Goal: Information Seeking & Learning: Learn about a topic

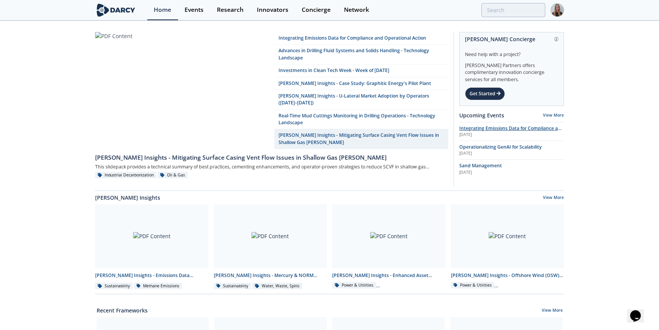
click at [524, 133] on div "Aug 12th 2025" at bounding box center [511, 135] width 105 height 6
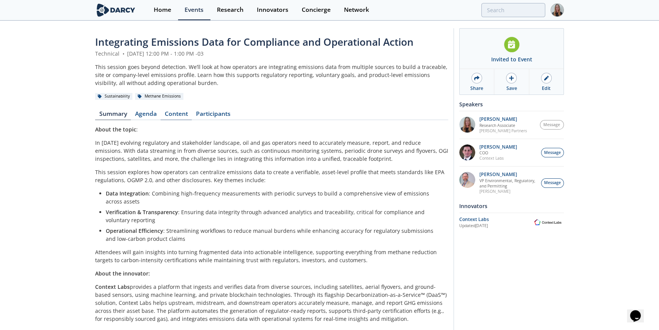
click at [174, 113] on link "Content" at bounding box center [176, 115] width 31 height 9
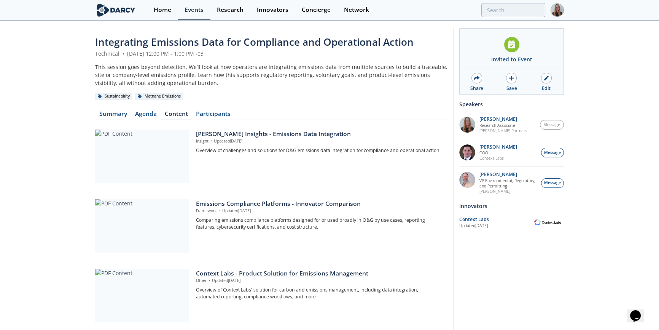
click at [341, 273] on div "Context Labs - Product Solution for Emissions Management" at bounding box center [319, 273] width 247 height 9
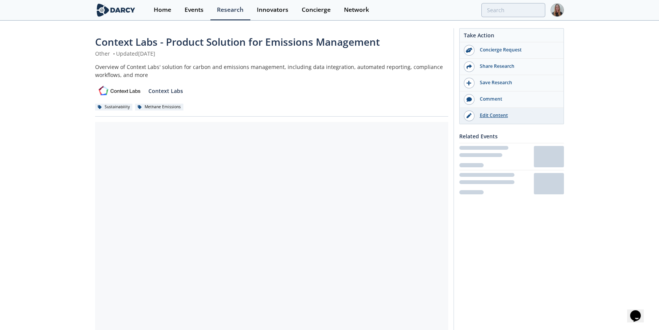
click at [490, 119] on link "Edit Content" at bounding box center [512, 116] width 104 height 16
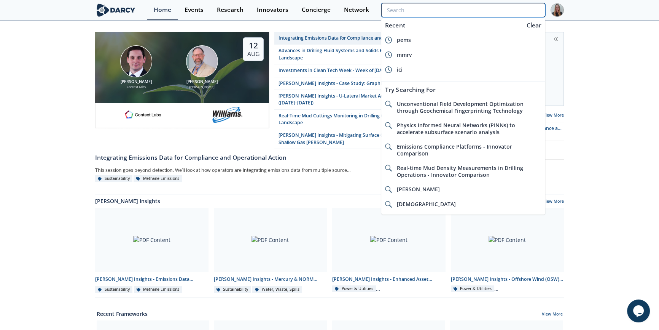
click at [521, 13] on input "search" at bounding box center [463, 10] width 164 height 14
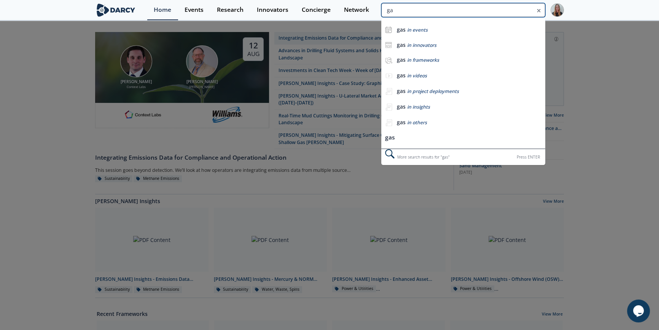
type input "g"
type input "emvolon"
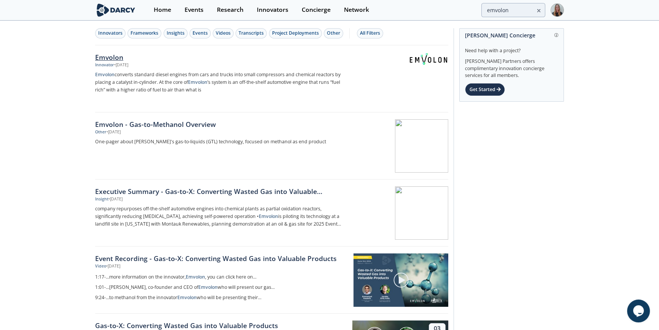
click at [128, 65] on div "• May 26, 2025" at bounding box center [121, 65] width 14 height 6
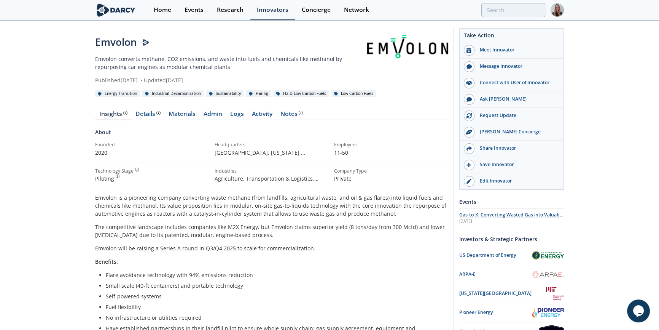
click at [511, 217] on span "Gas-to-X: Converting Wasted Gas into Valuable Products" at bounding box center [511, 217] width 104 height 13
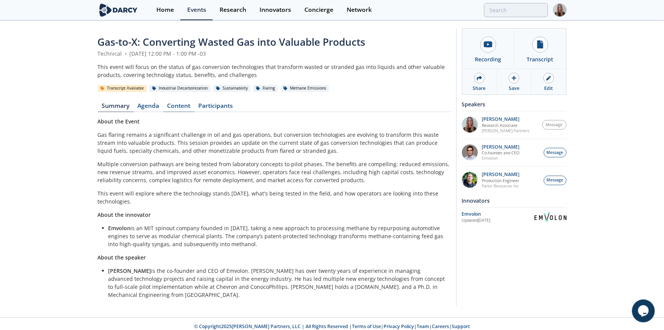
click at [185, 108] on link "Content" at bounding box center [178, 107] width 31 height 9
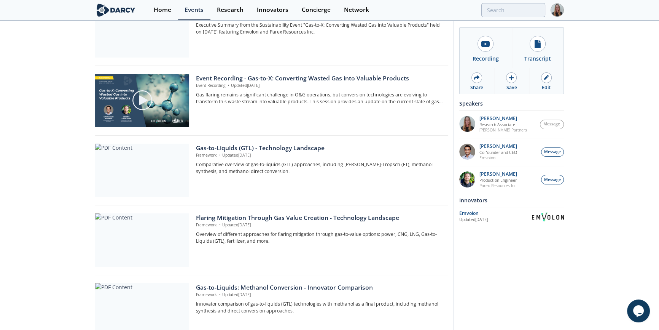
scroll to position [122, 0]
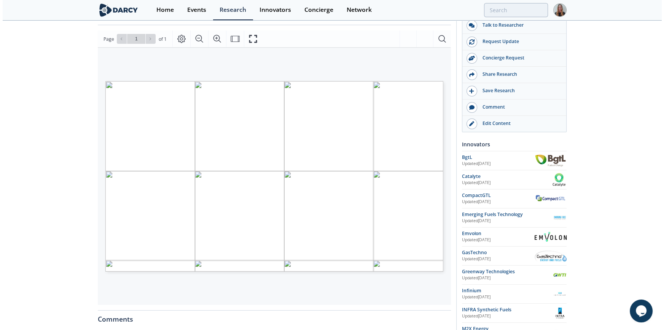
scroll to position [46, 0]
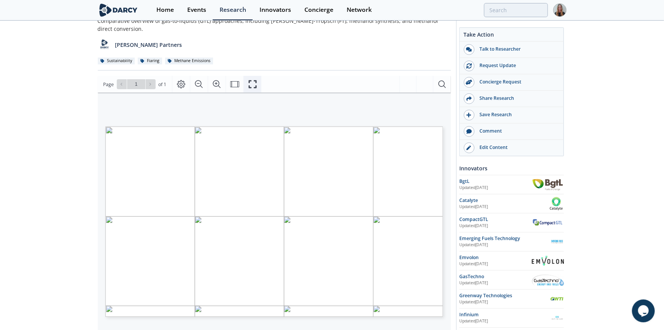
click at [255, 80] on icon "Fullscreen" at bounding box center [253, 84] width 8 height 8
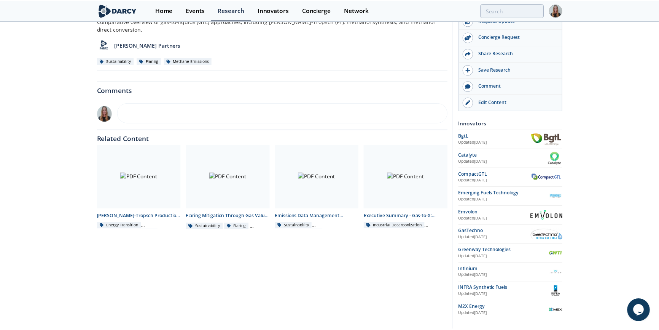
scroll to position [0, 0]
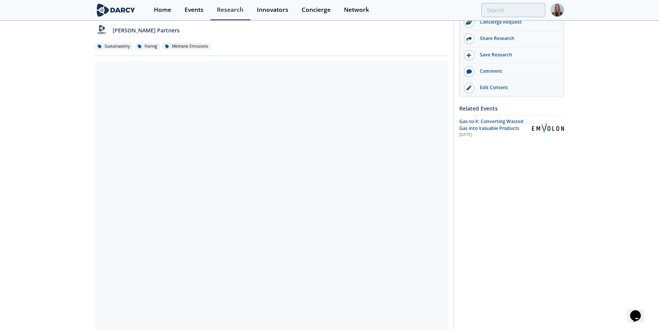
scroll to position [8, 0]
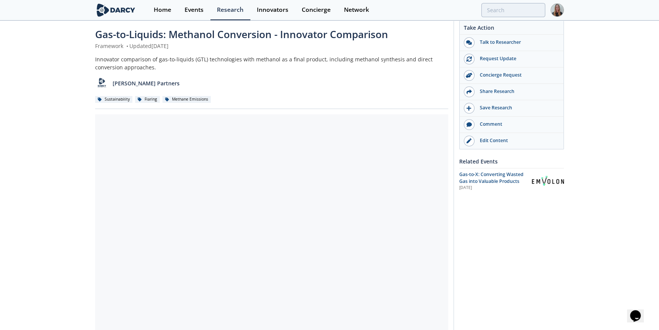
click at [608, 160] on div "Gas-to-Liquids: Methanol Conversion - Innovator Comparison Framework • Updated …" at bounding box center [329, 286] width 659 height 545
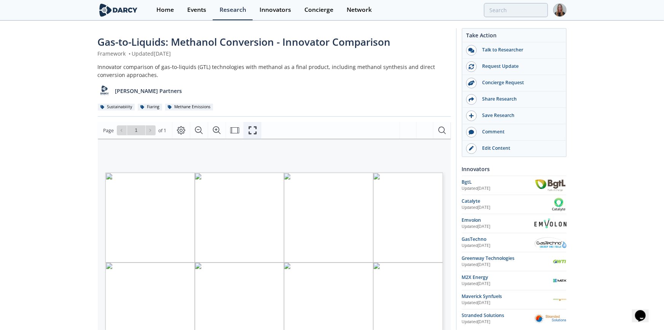
drag, startPoint x: 253, startPoint y: 128, endPoint x: 253, endPoint y: 158, distance: 30.1
click at [253, 128] on icon "Fullscreen" at bounding box center [252, 130] width 9 height 9
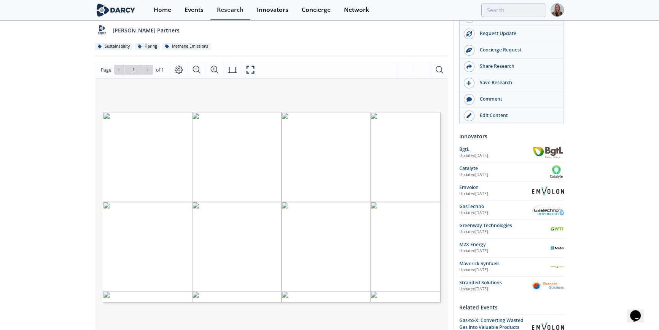
scroll to position [58, 0]
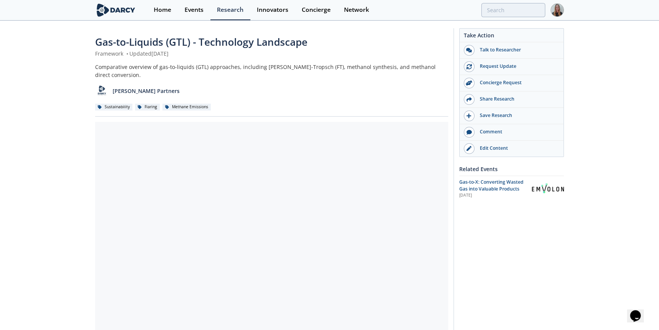
click at [66, 198] on div "Gas-to-Liquids (GTL) - Technology Landscape Framework • Updated June 3, 2025 Co…" at bounding box center [329, 293] width 659 height 545
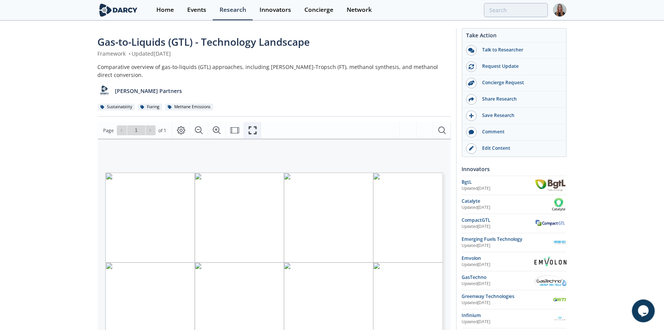
click at [255, 126] on icon "Fullscreen" at bounding box center [253, 130] width 8 height 8
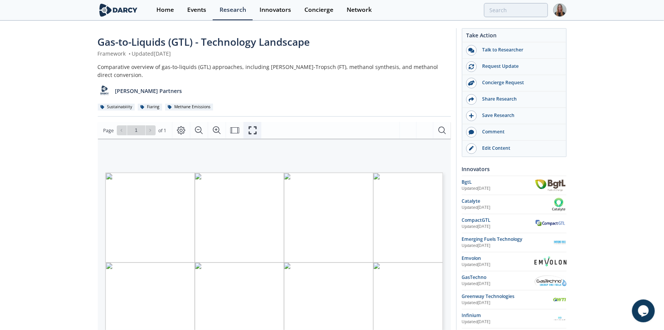
click at [252, 126] on icon "Fullscreen" at bounding box center [252, 130] width 9 height 9
click at [252, 152] on div "Page Go to Page 1 of 1 1 / 1 COMPARATIVE OVERVIEW OF GAS-TO-LIQUIDS (GTL) APPRO…" at bounding box center [274, 259] width 353 height 274
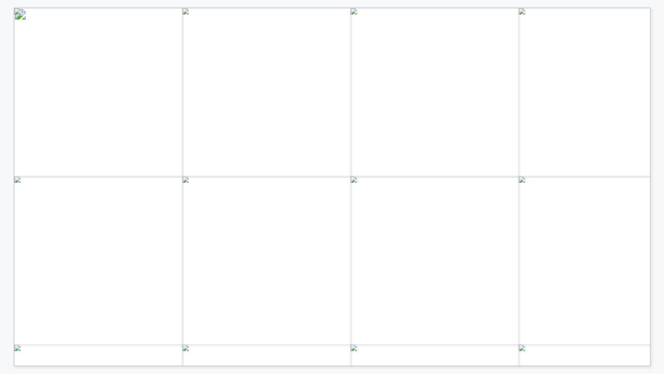
click at [419, 201] on span "Page 1" at bounding box center [659, 358] width 1158 height 652
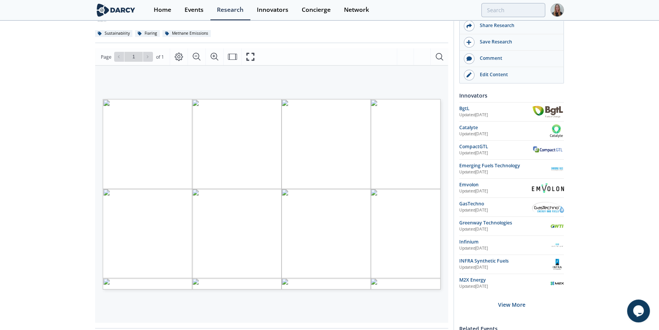
scroll to position [71, 0]
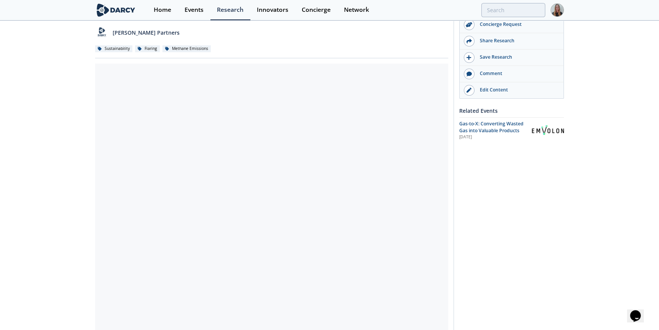
click at [579, 221] on div "Gas-to-Liquids: Methanol Conversion - Innovator Comparison Framework • Updated …" at bounding box center [329, 235] width 659 height 545
click at [87, 70] on div "Gas-to-Liquids: Methanol Conversion - Innovator Comparison Framework • Updated …" at bounding box center [329, 235] width 659 height 545
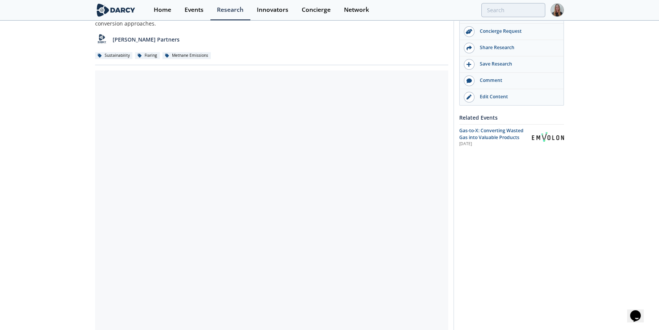
scroll to position [100, 0]
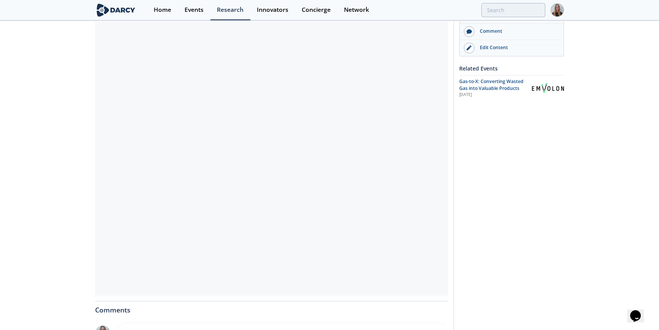
click at [48, 89] on div "Gas-to-Liquids: Methanol Conversion - Innovator Comparison Framework • Updated …" at bounding box center [329, 193] width 659 height 545
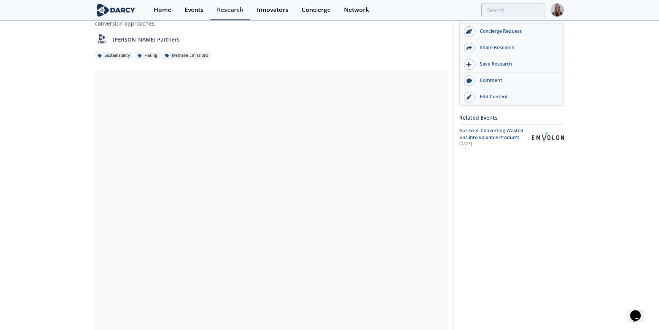
scroll to position [82, 0]
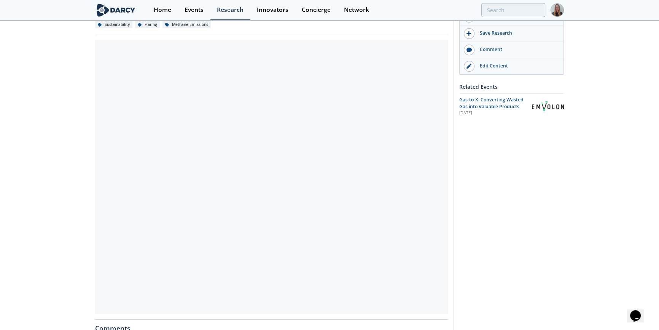
click at [71, 105] on div "Gas-to-Liquids: Methanol Conversion - Innovator Comparison Framework • Updated …" at bounding box center [329, 211] width 659 height 545
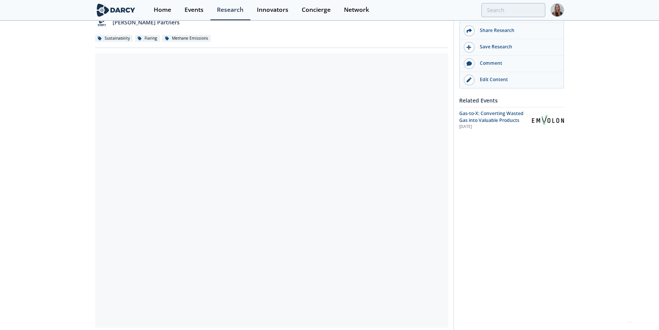
scroll to position [67, 0]
click at [522, 255] on div "Take Action Talk to Researcher Request Update Concierge Request Share Research" at bounding box center [509, 225] width 110 height 527
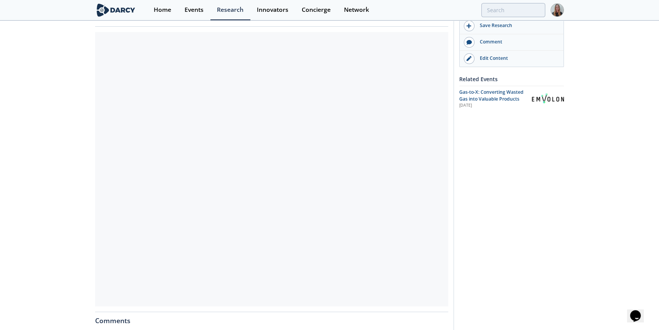
scroll to position [81, 0]
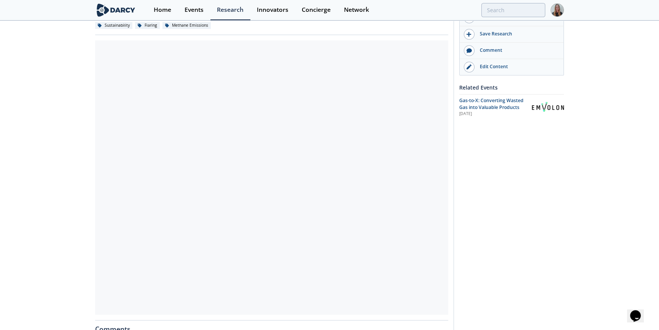
drag, startPoint x: 657, startPoint y: 124, endPoint x: 657, endPoint y: 141, distance: 17.1
click at [657, 141] on div "Gas-to-Liquids: Methanol Conversion - Innovator Comparison Framework • Updated …" at bounding box center [329, 212] width 659 height 545
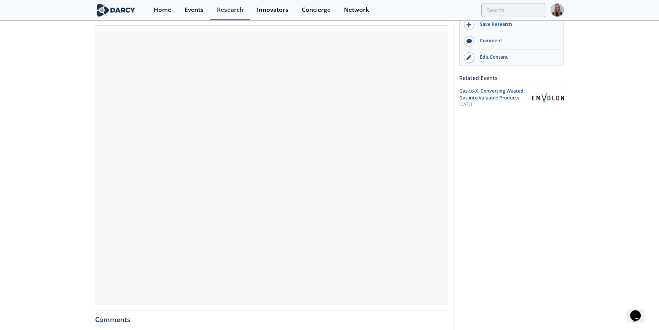
scroll to position [91, 0]
click at [546, 188] on div "Take Action Talk to Researcher Request Update Concierge Request Share Research" at bounding box center [509, 200] width 110 height 527
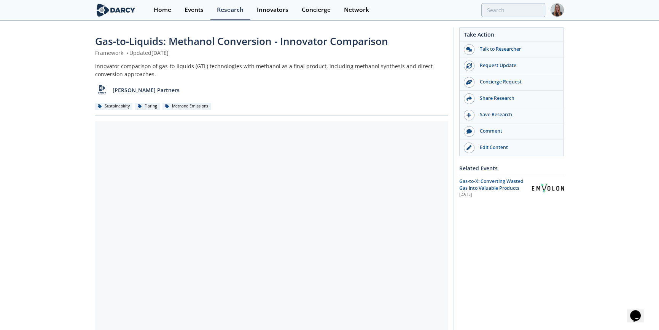
scroll to position [0, 0]
click at [78, 44] on div "Gas-to-Liquids: Methanol Conversion - Innovator Comparison Framework • Updated …" at bounding box center [329, 293] width 659 height 545
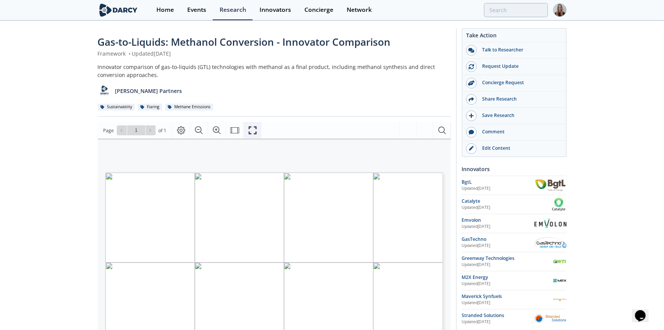
drag, startPoint x: 251, startPoint y: 127, endPoint x: 251, endPoint y: 157, distance: 30.1
click at [251, 127] on icon "Fullscreen" at bounding box center [252, 130] width 9 height 9
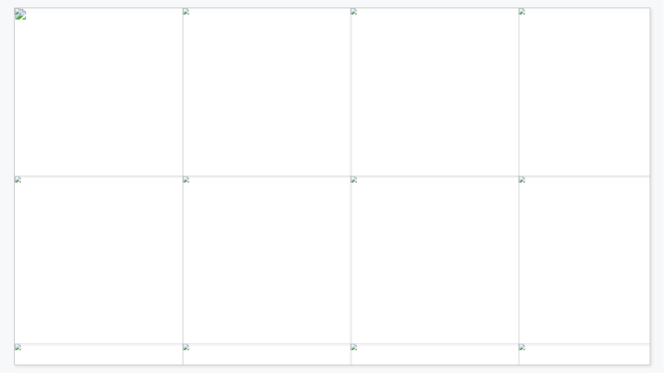
click at [547, 57] on span "Page 1" at bounding box center [658, 344] width 1157 height 650
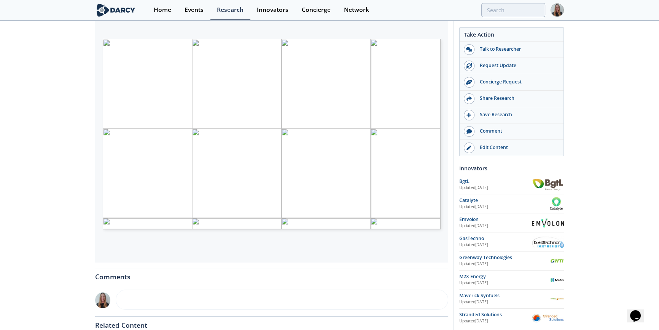
scroll to position [123, 0]
